Goal: Entertainment & Leisure: Consume media (video, audio)

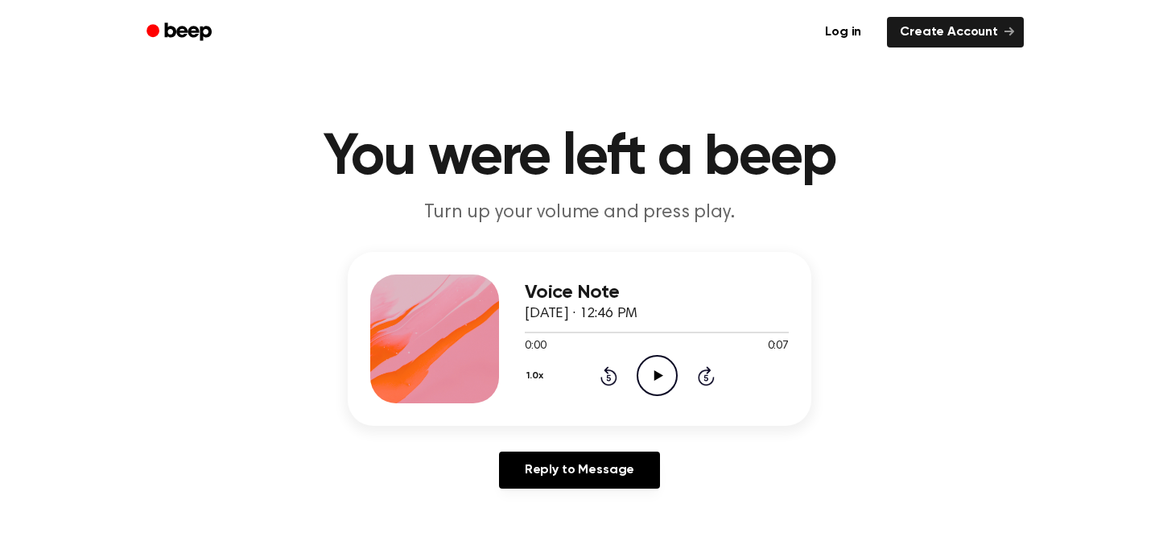
click at [657, 374] on icon at bounding box center [658, 375] width 9 height 10
click at [608, 373] on icon at bounding box center [609, 375] width 17 height 19
click at [651, 378] on icon "Play Audio" at bounding box center [657, 375] width 41 height 41
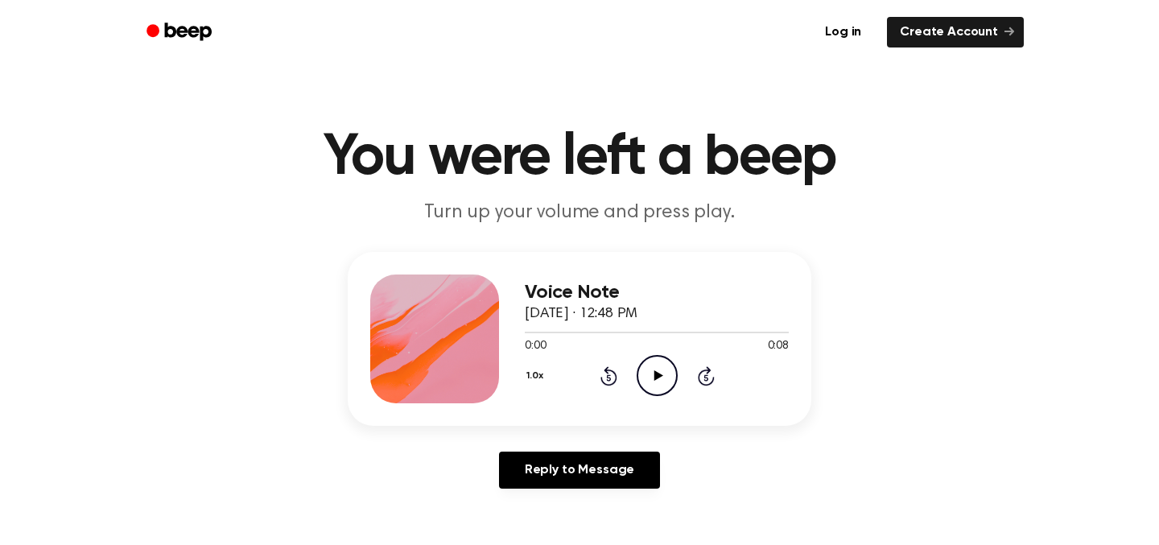
click at [657, 368] on icon "Play Audio" at bounding box center [657, 375] width 41 height 41
click at [608, 381] on icon "Rewind 5 seconds" at bounding box center [609, 376] width 18 height 21
click at [663, 380] on icon "Pause Audio" at bounding box center [657, 375] width 41 height 41
click at [604, 381] on icon "Rewind 5 seconds" at bounding box center [609, 376] width 18 height 21
click at [642, 381] on icon "Play Audio" at bounding box center [657, 375] width 41 height 41
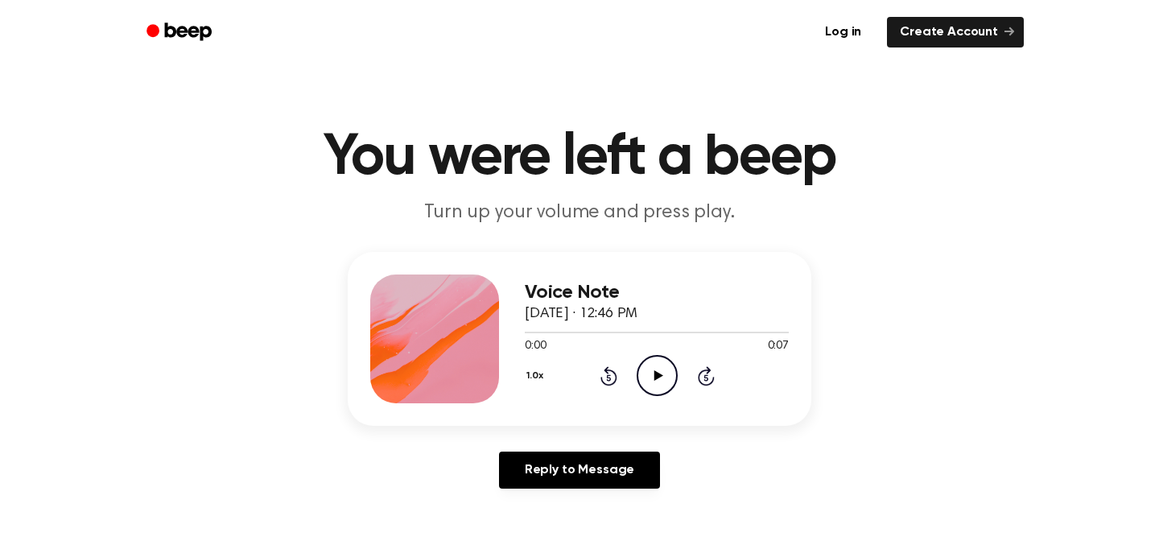
click at [634, 375] on div "1.0x Rewind 5 seconds Play Audio Skip 5 seconds" at bounding box center [657, 375] width 264 height 41
click at [662, 379] on icon "Play Audio" at bounding box center [657, 375] width 41 height 41
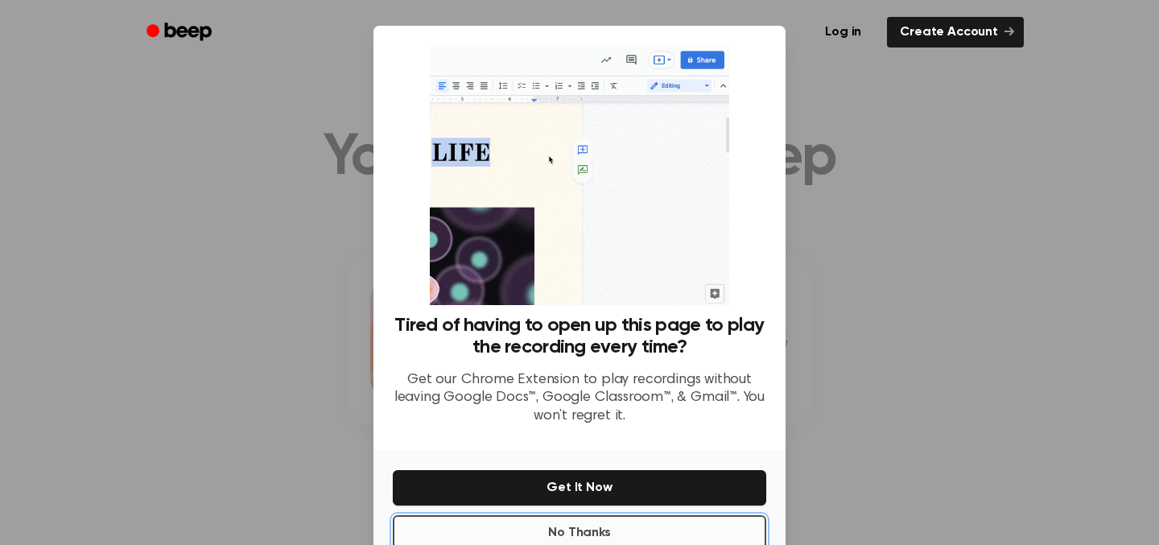
click at [663, 523] on button "No Thanks" at bounding box center [580, 532] width 374 height 35
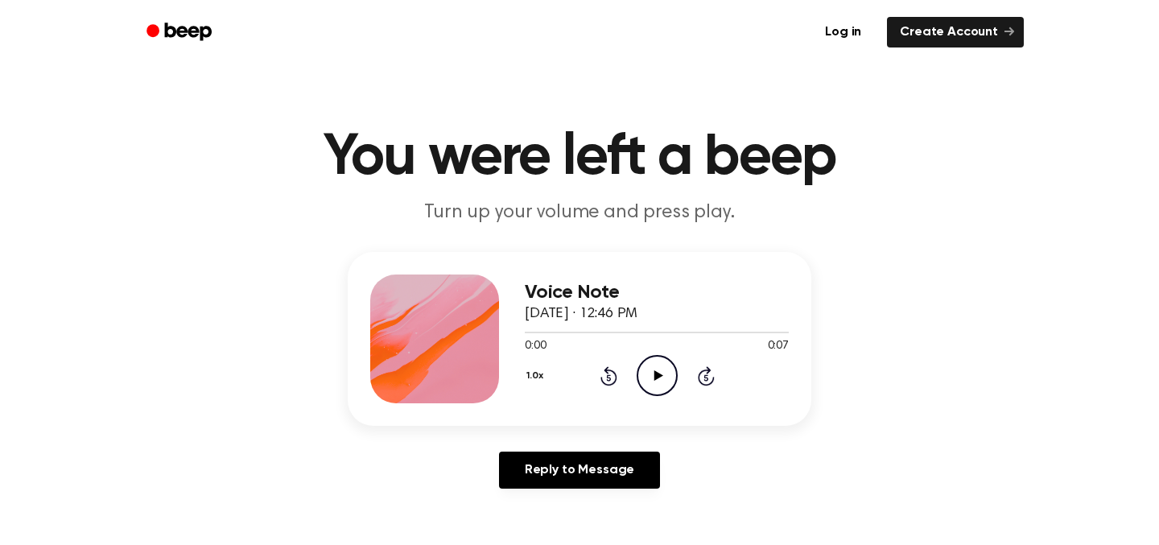
click at [648, 353] on div "0:00 0:07" at bounding box center [657, 346] width 264 height 17
click at [648, 370] on icon "Play Audio" at bounding box center [657, 375] width 41 height 41
click at [666, 368] on icon "Play Audio" at bounding box center [657, 375] width 41 height 41
click at [674, 331] on div at bounding box center [657, 331] width 264 height 13
click at [602, 331] on div at bounding box center [657, 331] width 264 height 13
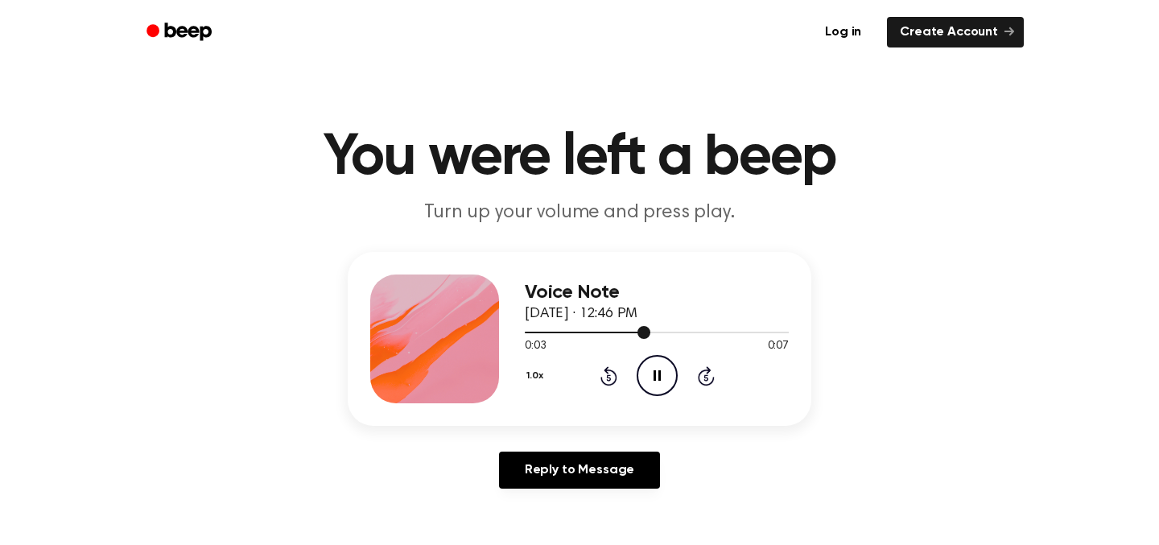
click at [553, 330] on div at bounding box center [657, 331] width 264 height 13
click at [553, 333] on div at bounding box center [657, 331] width 264 height 13
